Goal: Information Seeking & Learning: Learn about a topic

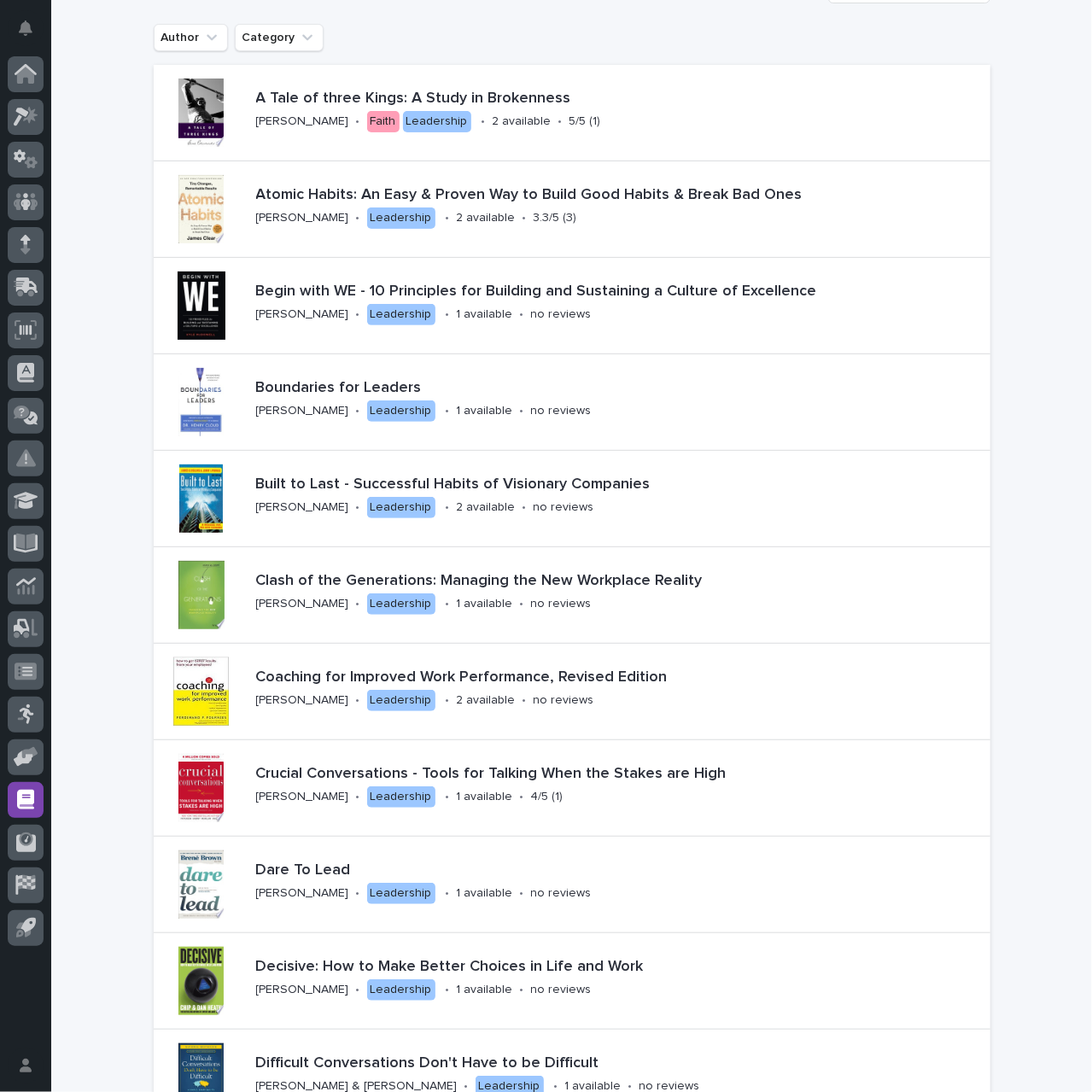
scroll to position [27, 0]
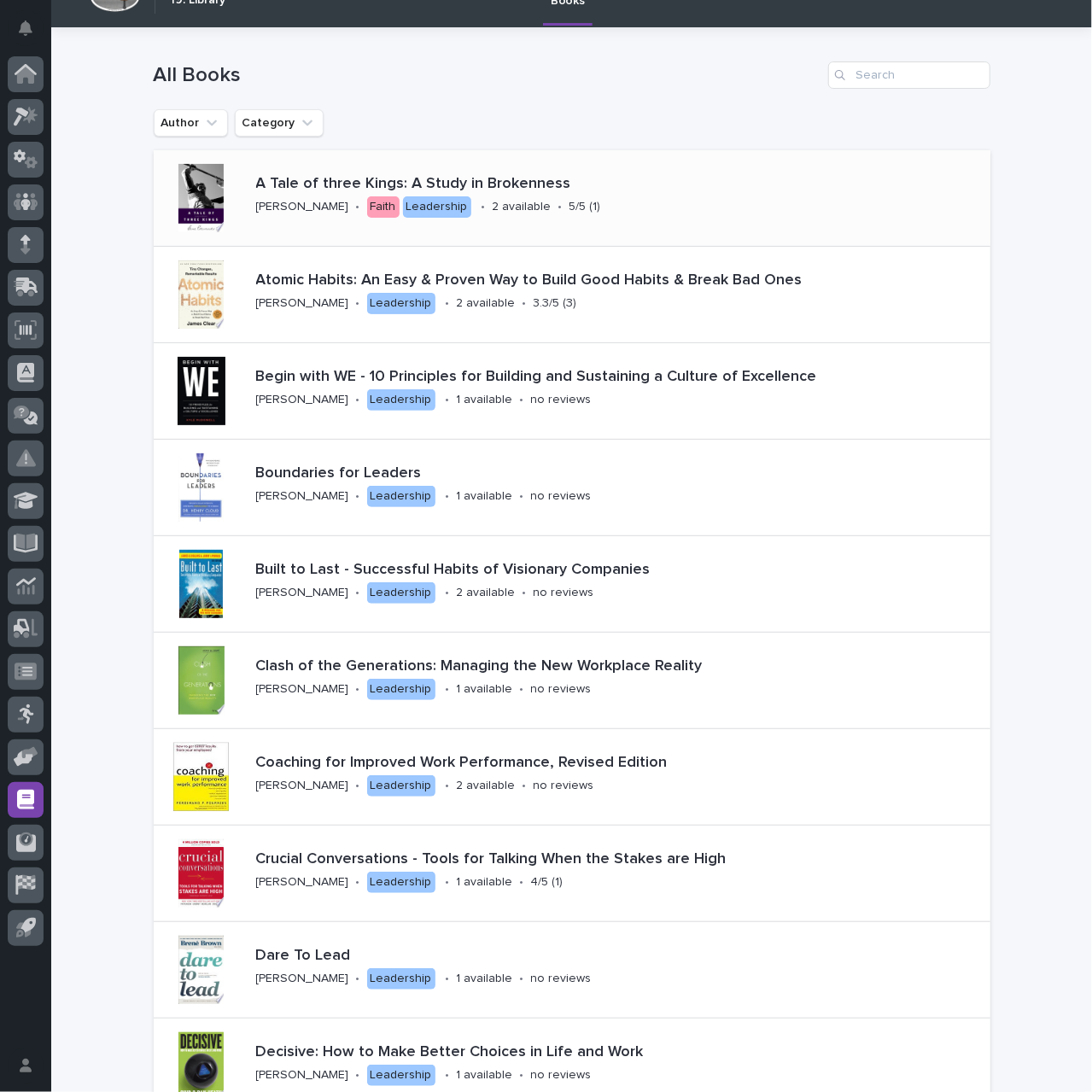
click at [249, 190] on div "A Tale of three Kings: A Study in Brokenness [PERSON_NAME] • Faith Leadership •…" at bounding box center [586, 197] width 674 height 60
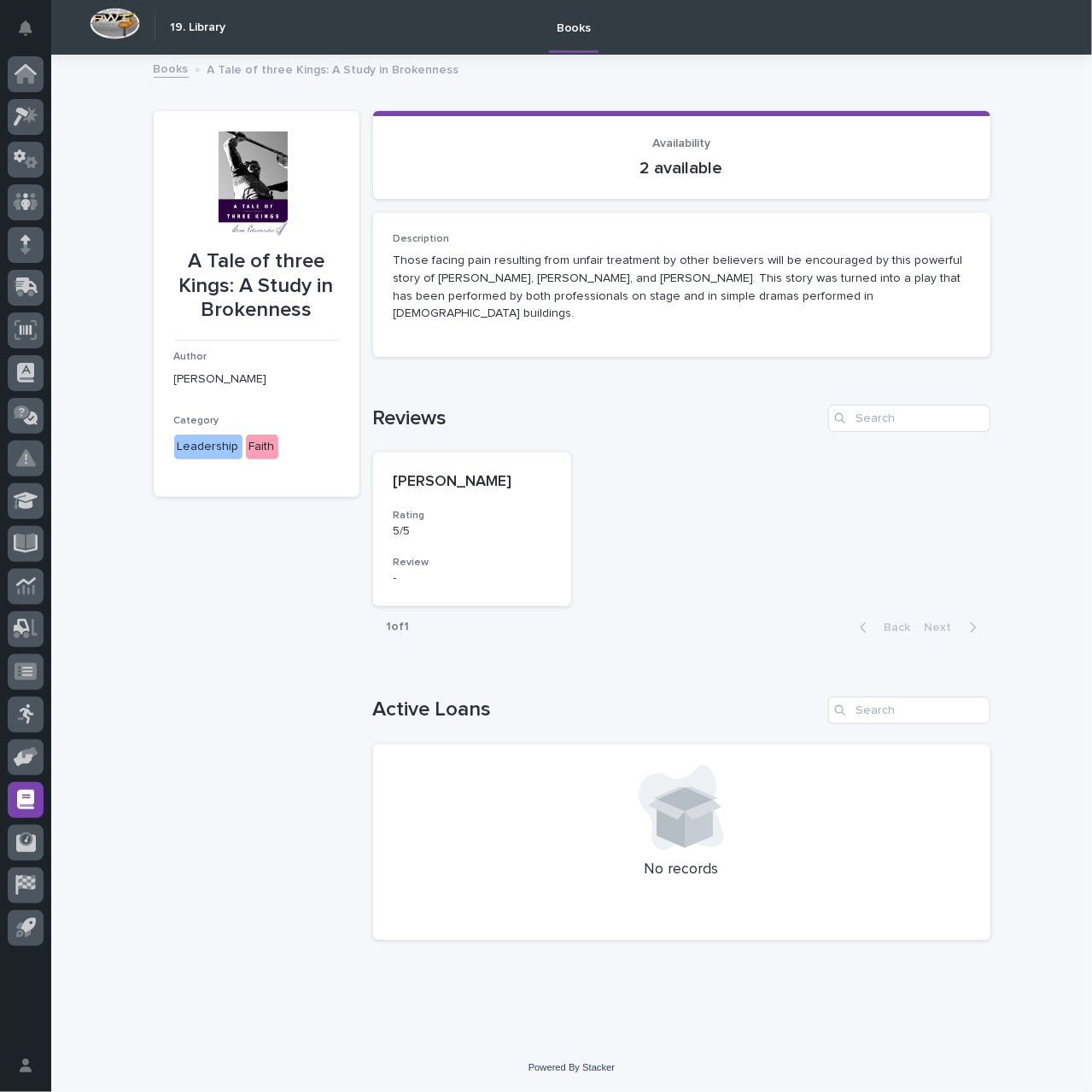
click at [166, 68] on link "Books" at bounding box center [171, 67] width 35 height 20
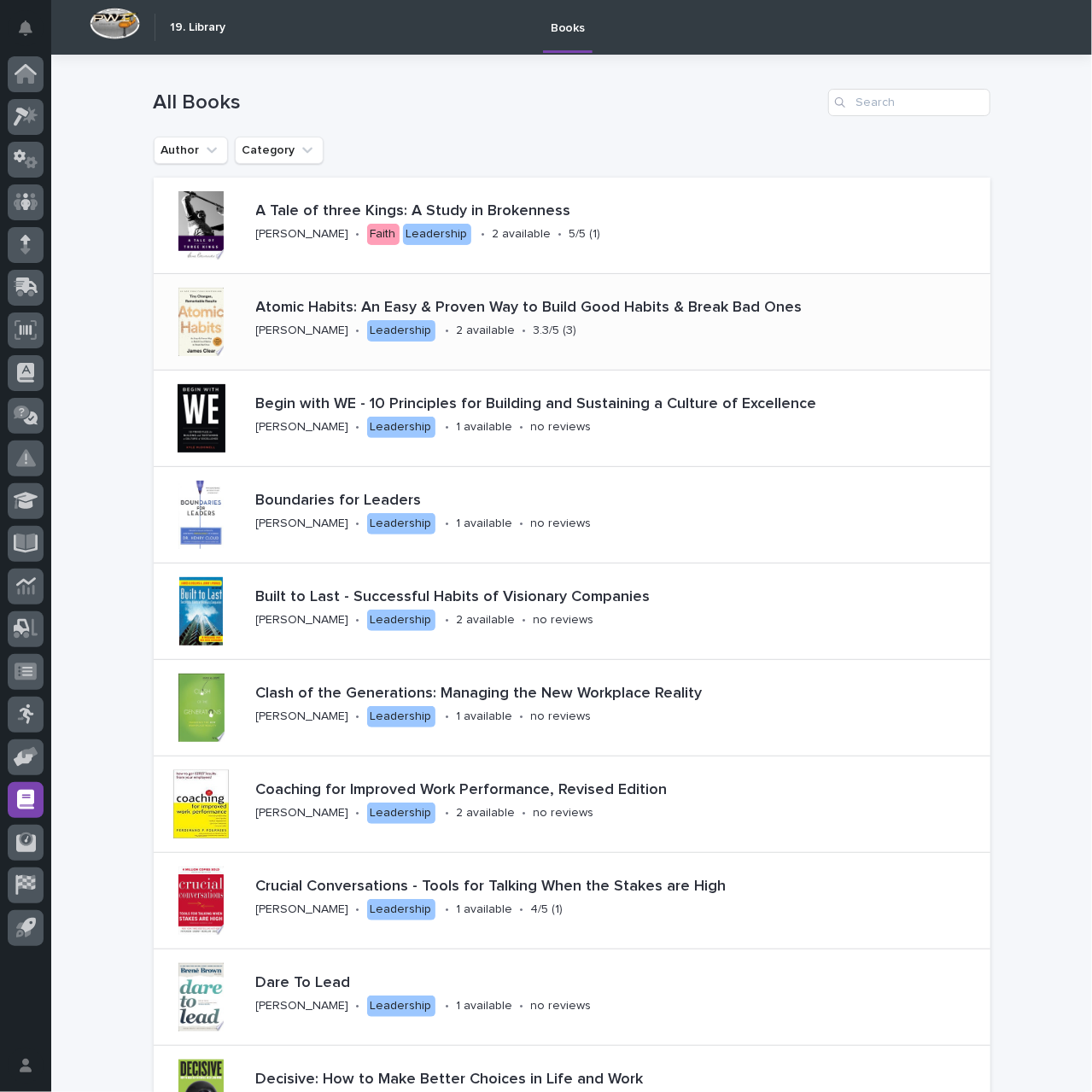
click at [255, 350] on div "Atomic Habits: An Easy & Proven Way to Build Good Habits & Break Bad Ones [PERS…" at bounding box center [619, 321] width 741 height 60
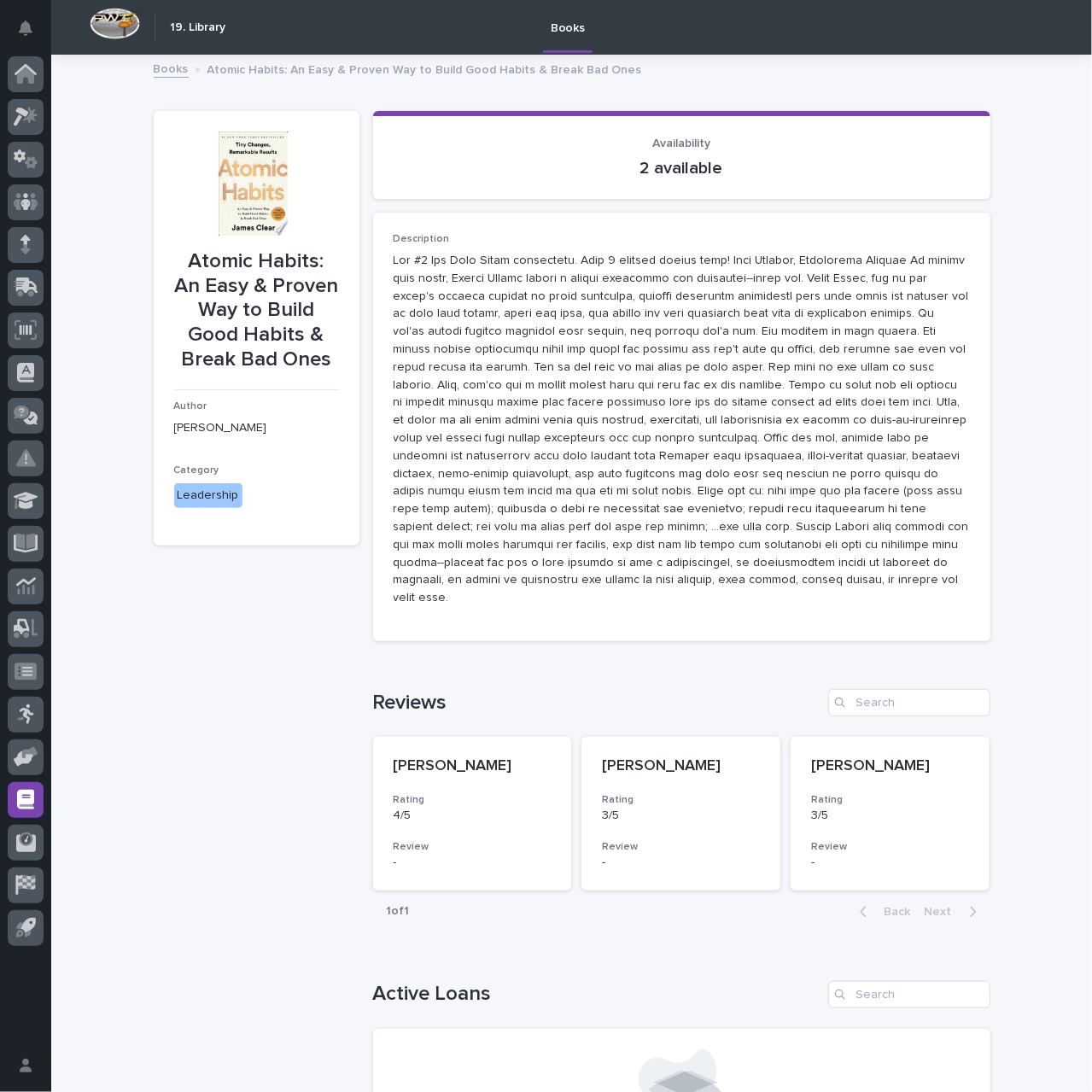
click at [168, 67] on link "Books" at bounding box center [171, 67] width 35 height 20
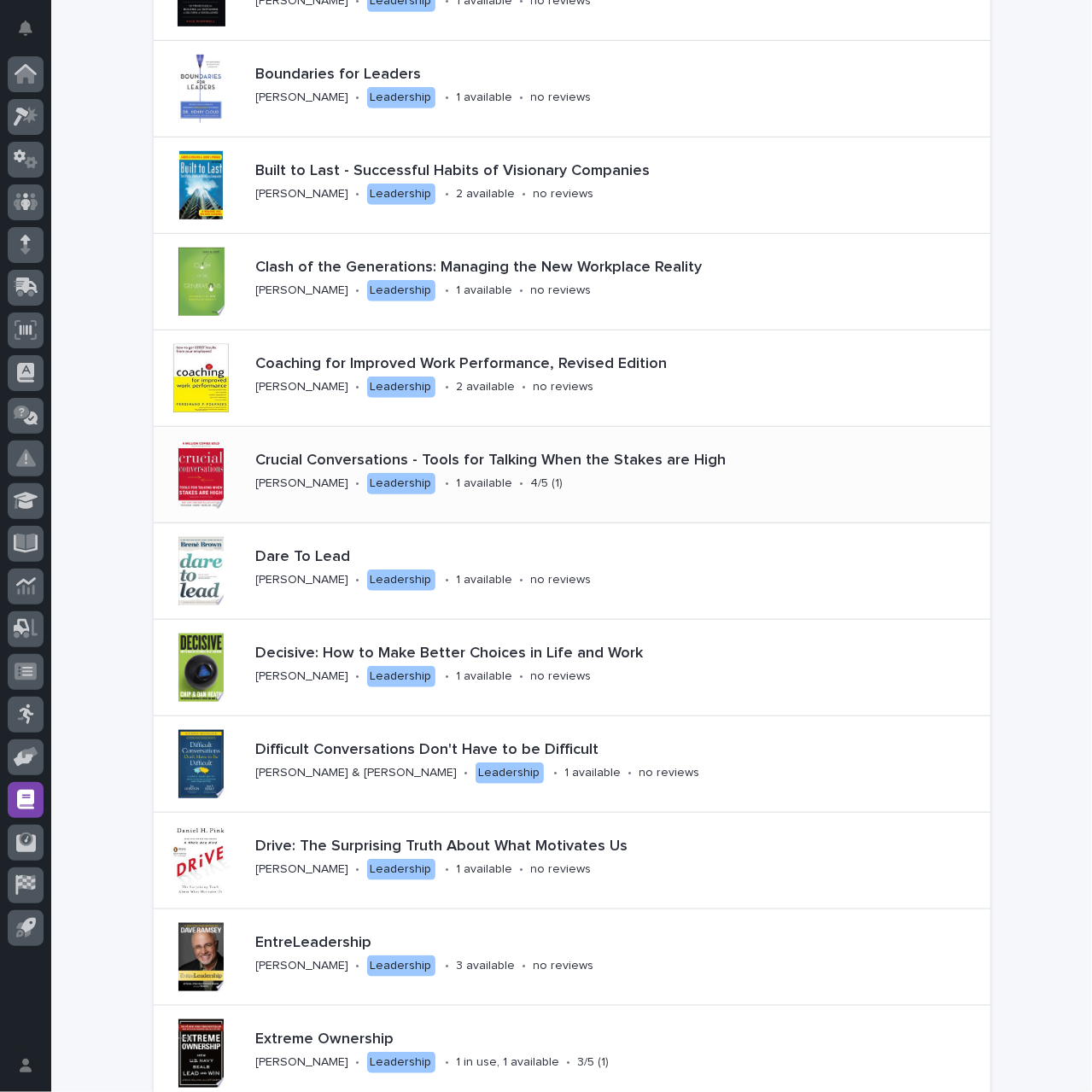
scroll to position [427, 0]
click at [570, 479] on div "Crucial Conversations - Tools for Talking When the Stakes are High [PERSON_NAME…" at bounding box center [619, 474] width 741 height 60
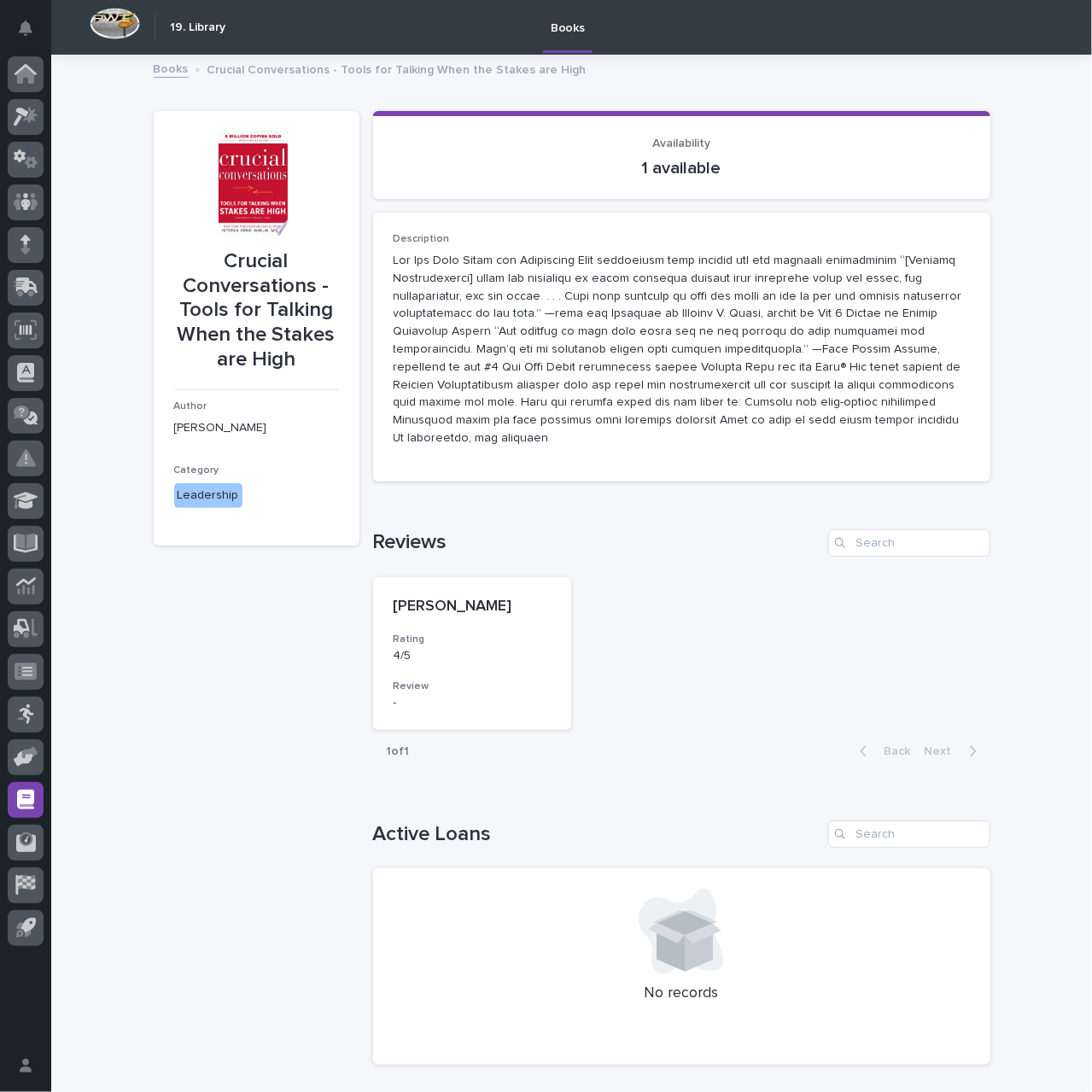
click at [173, 62] on link "Books" at bounding box center [171, 67] width 35 height 20
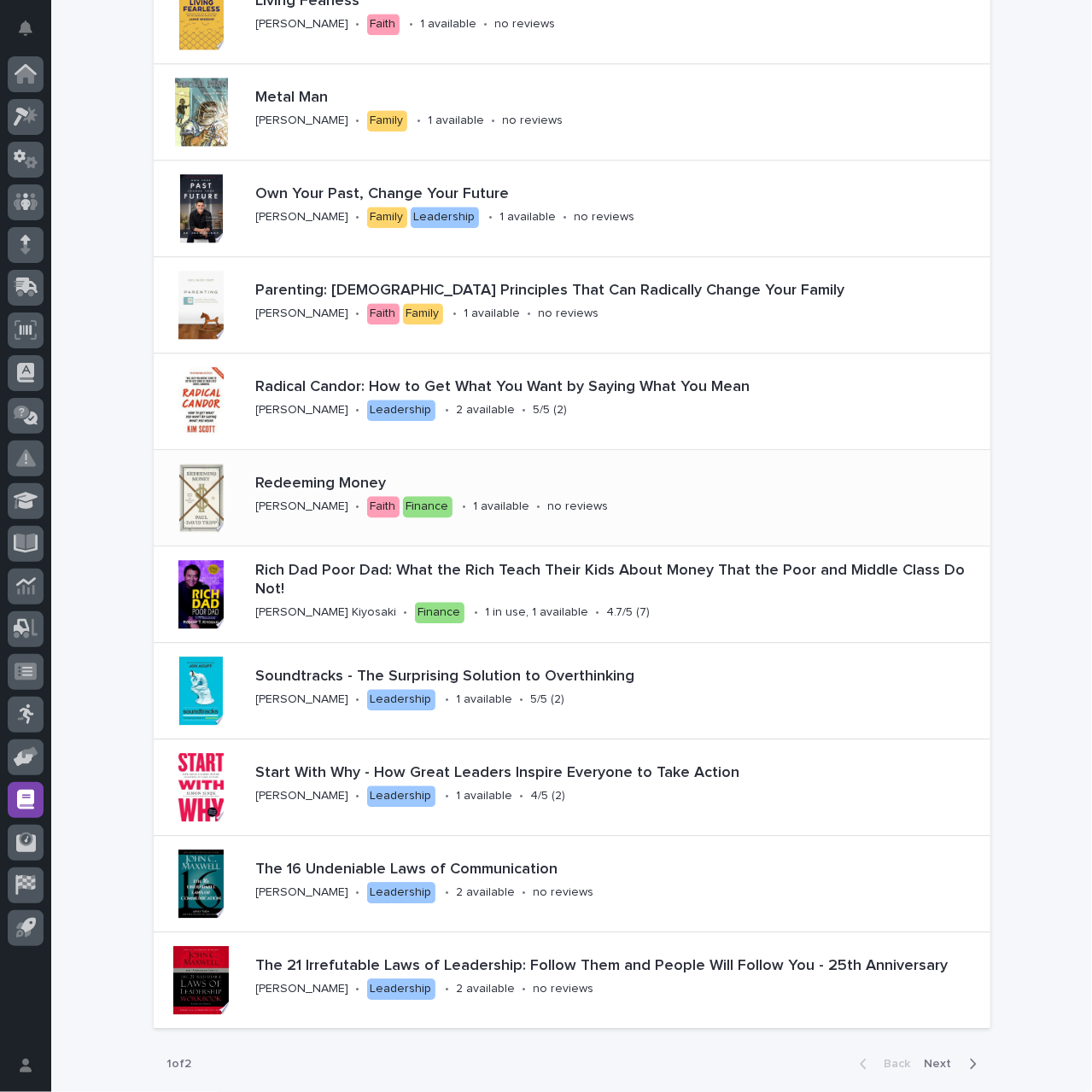
scroll to position [2049, 0]
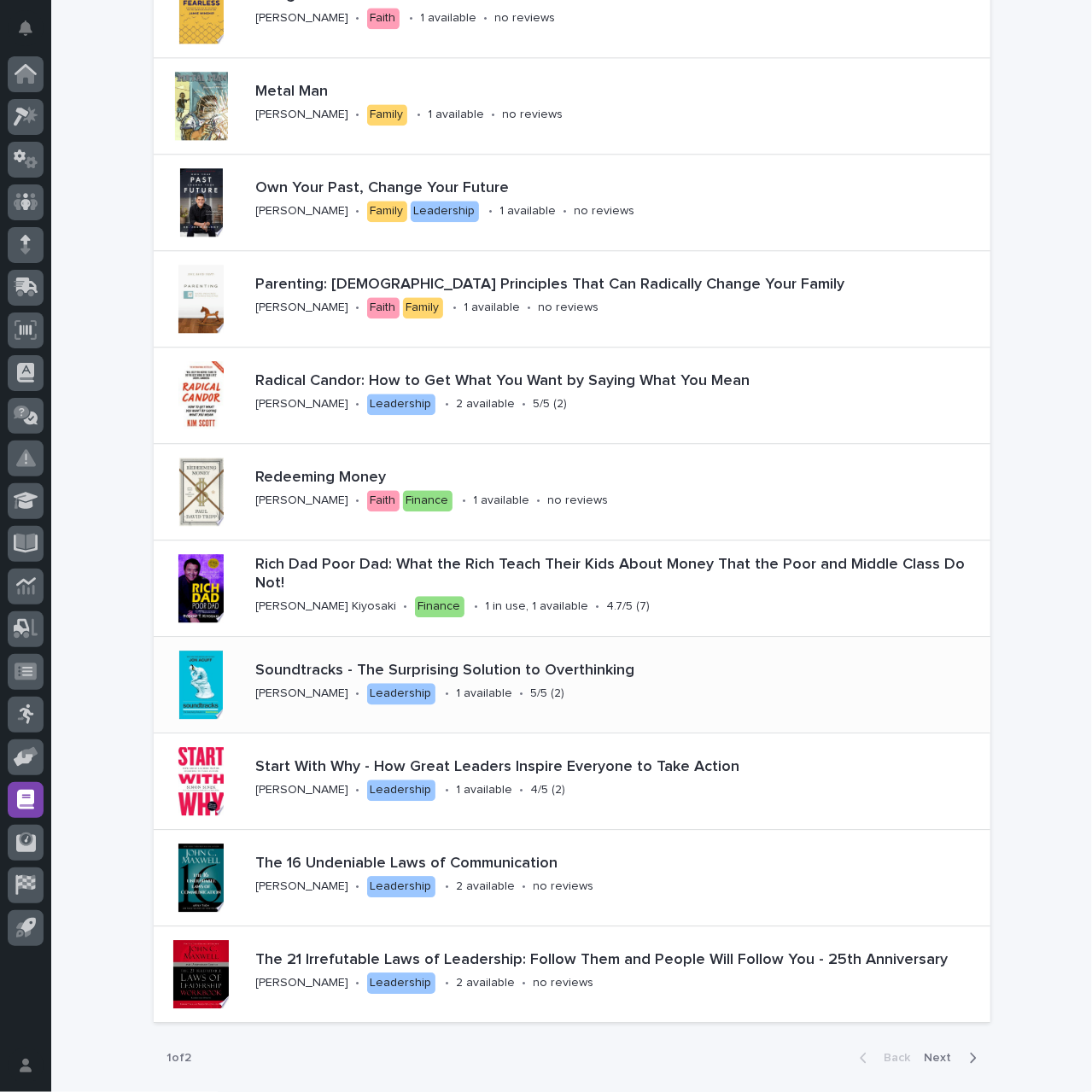
click at [691, 695] on div "Soundtracks - The Surprising Solution to Overthinking [PERSON_NAME] • Leadershi…" at bounding box center [600, 684] width 702 height 60
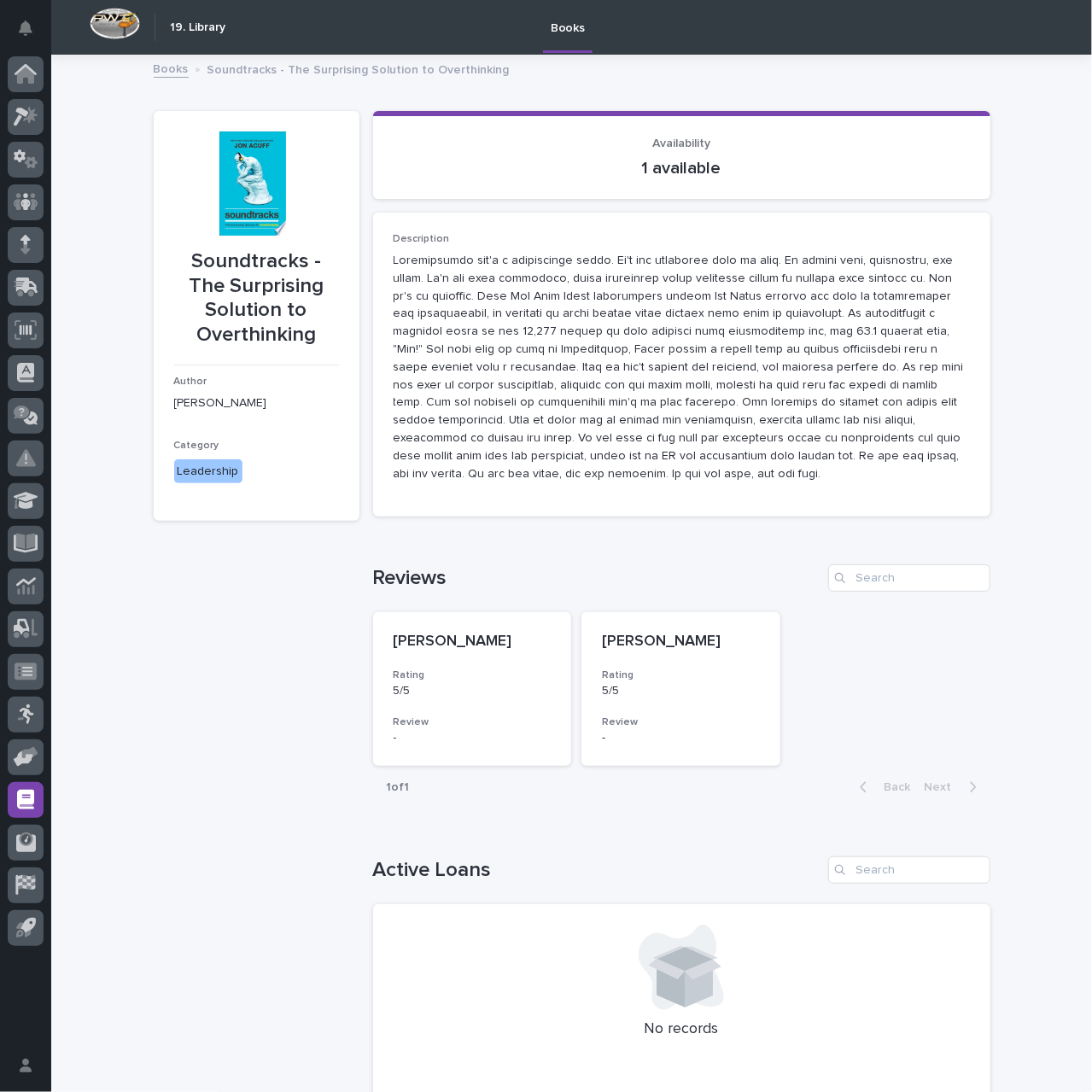
drag, startPoint x: 224, startPoint y: 189, endPoint x: 248, endPoint y: 166, distance: 33.2
click at [227, 188] on div at bounding box center [253, 184] width 158 height 105
click at [172, 74] on link "Books" at bounding box center [171, 67] width 35 height 20
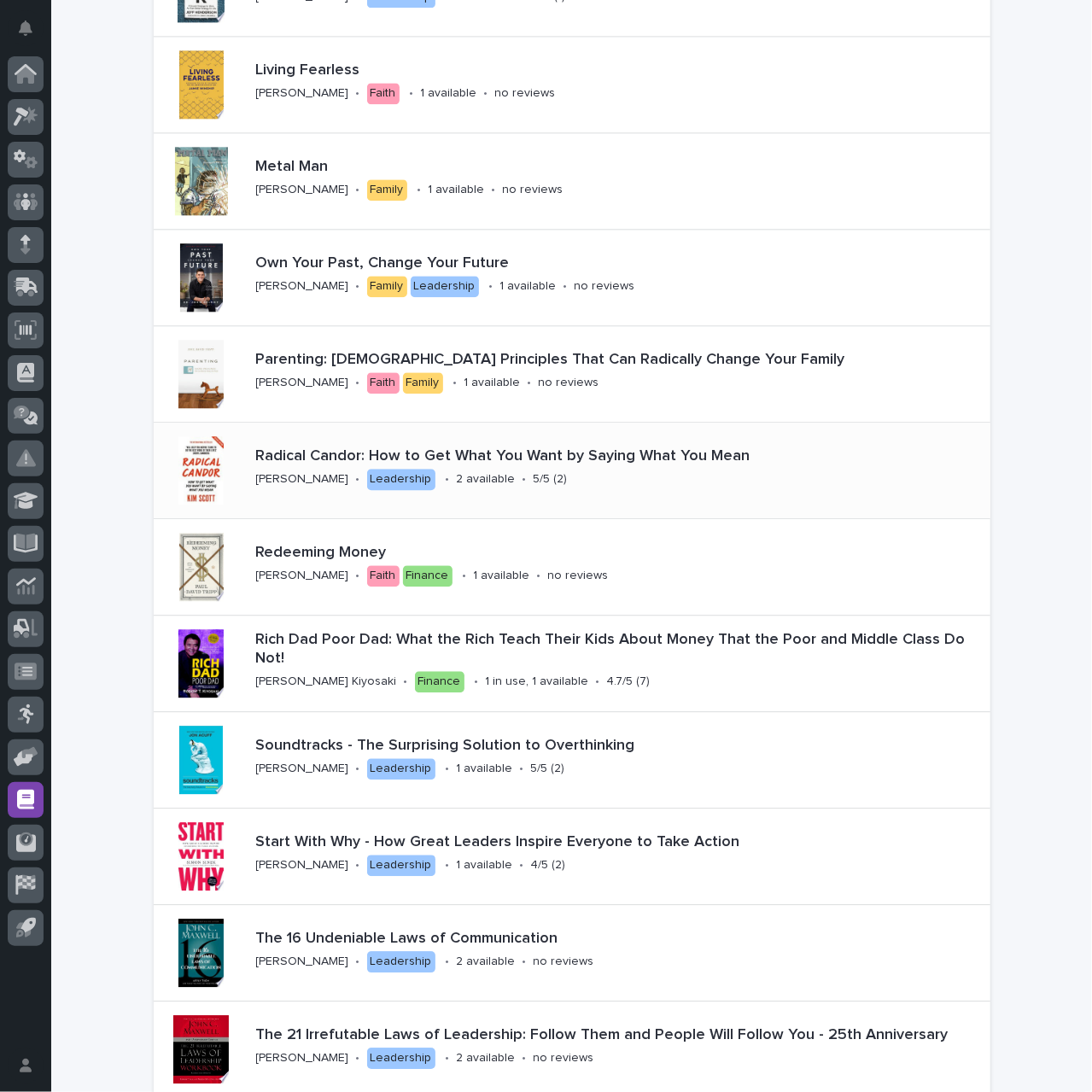
scroll to position [2162, 0]
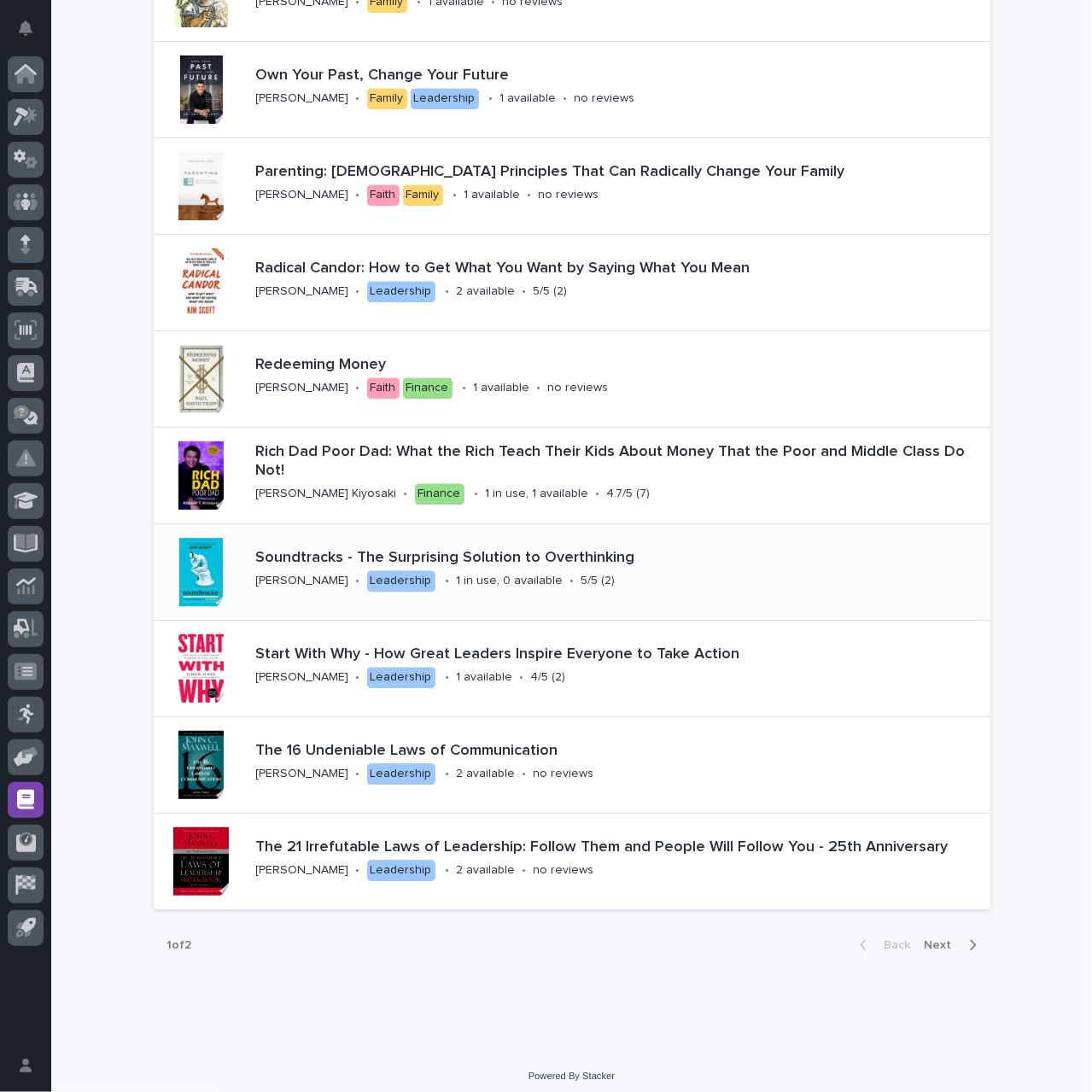
click at [458, 597] on div "Soundtracks - The Surprising Solution to Overthinking [PERSON_NAME] • Leadershi…" at bounding box center [571, 572] width 837 height 96
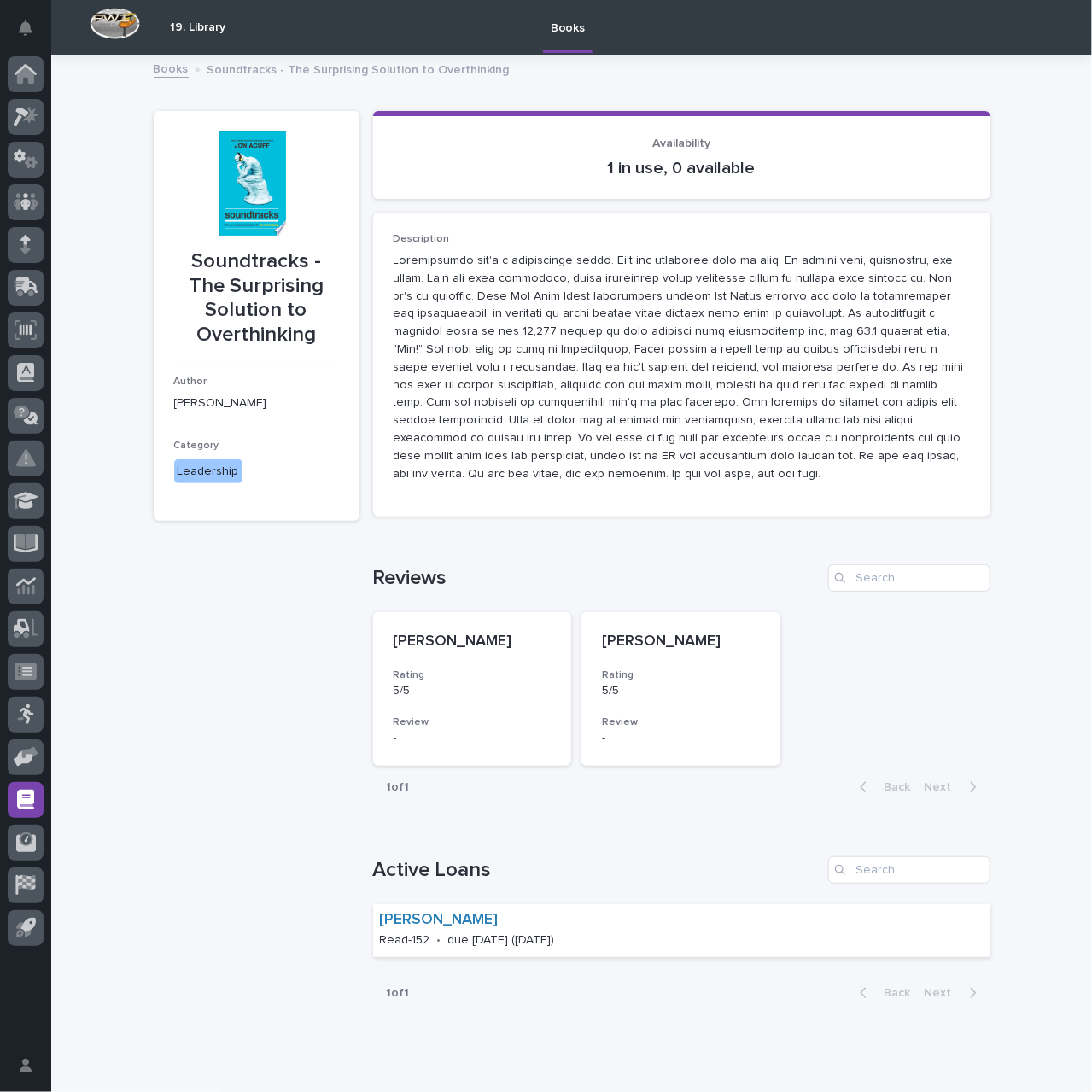
click at [164, 71] on link "Books" at bounding box center [171, 67] width 35 height 20
